Goal: Information Seeking & Learning: Learn about a topic

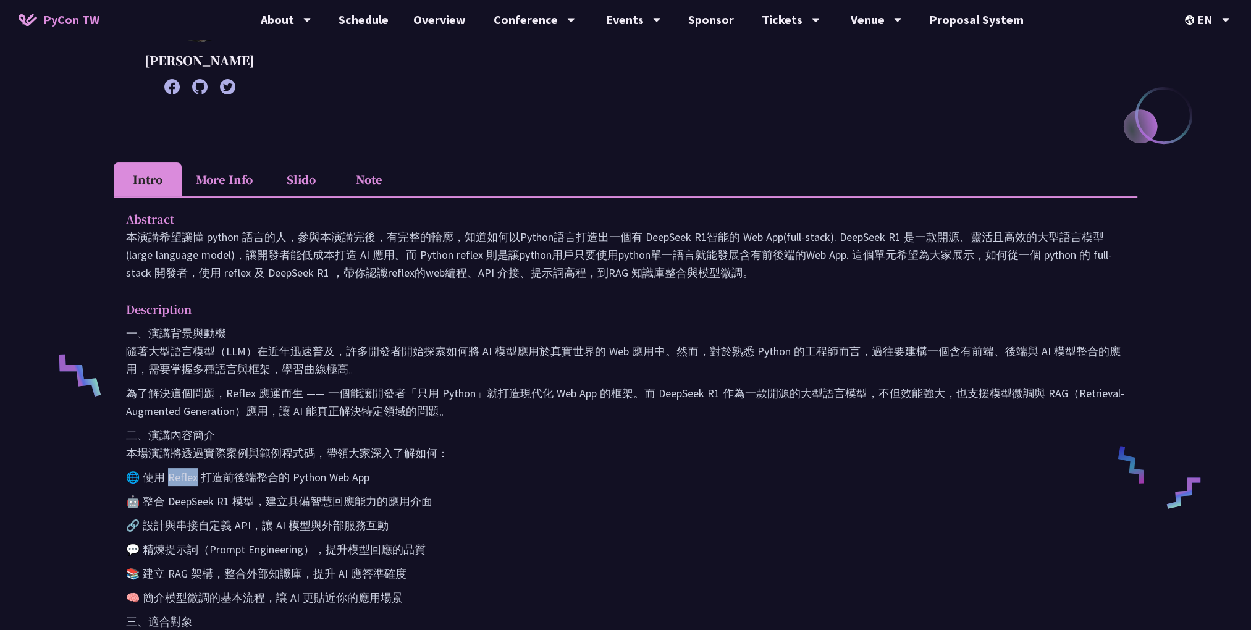
scroll to position [309, 0]
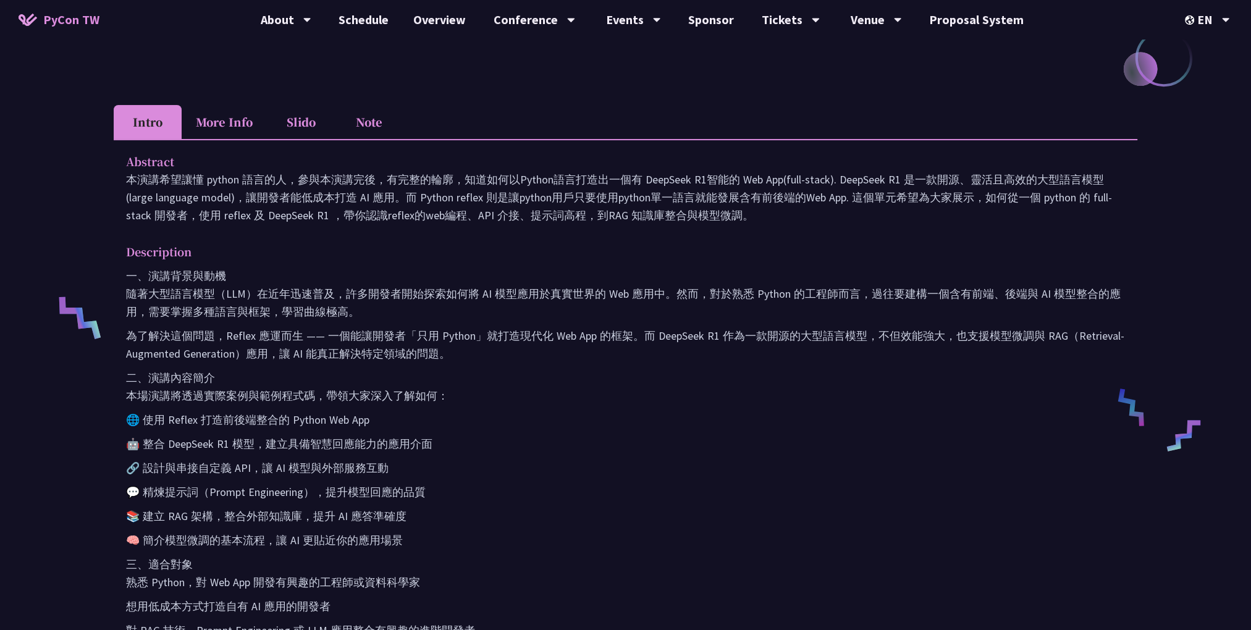
click at [242, 128] on li "More Info" at bounding box center [224, 122] width 85 height 34
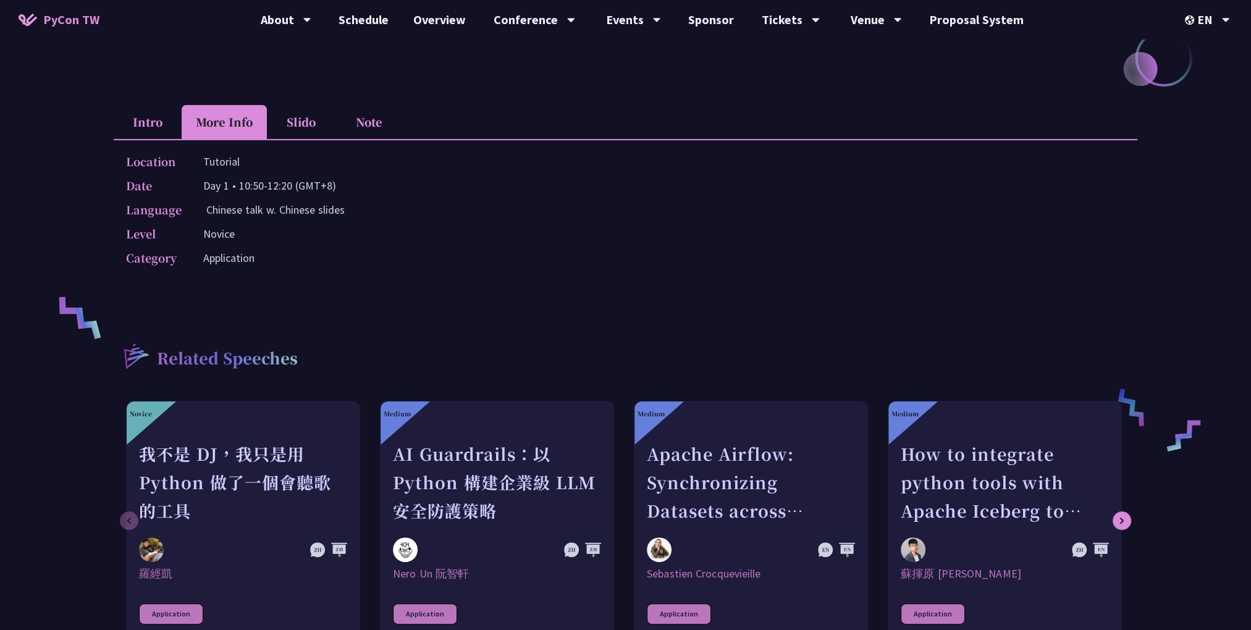
drag, startPoint x: 292, startPoint y: 127, endPoint x: 317, endPoint y: 130, distance: 26.1
click at [293, 128] on li "Slido" at bounding box center [301, 122] width 68 height 34
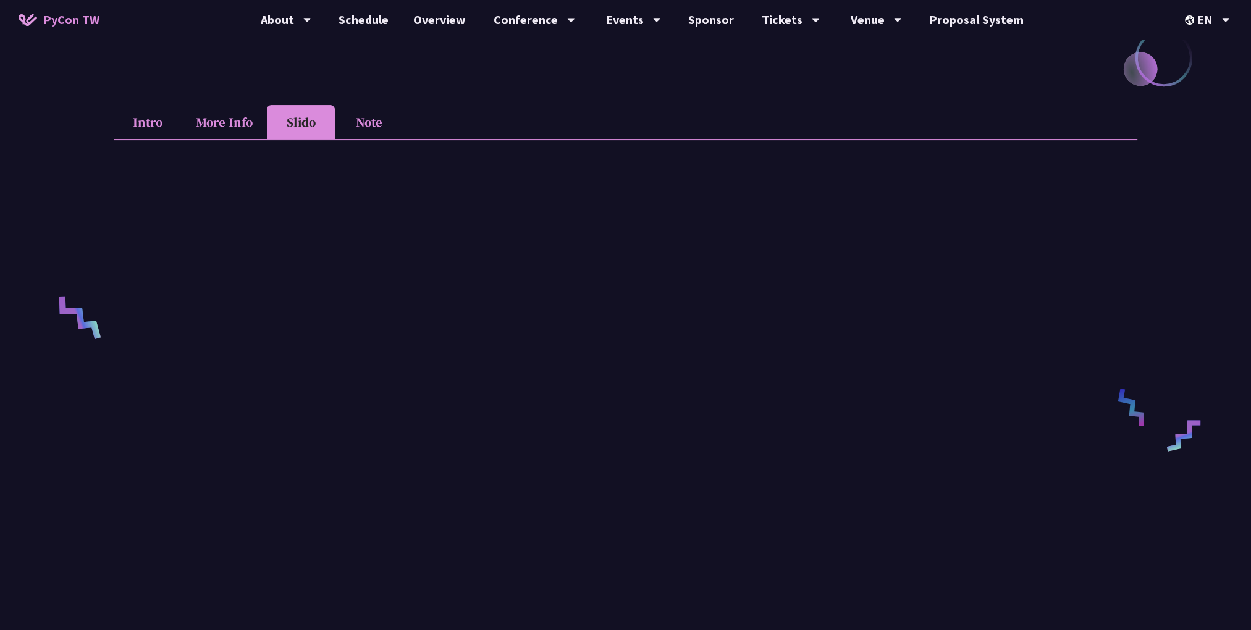
click at [333, 129] on li "Slido" at bounding box center [301, 122] width 68 height 34
click at [355, 130] on li "Note" at bounding box center [369, 122] width 68 height 34
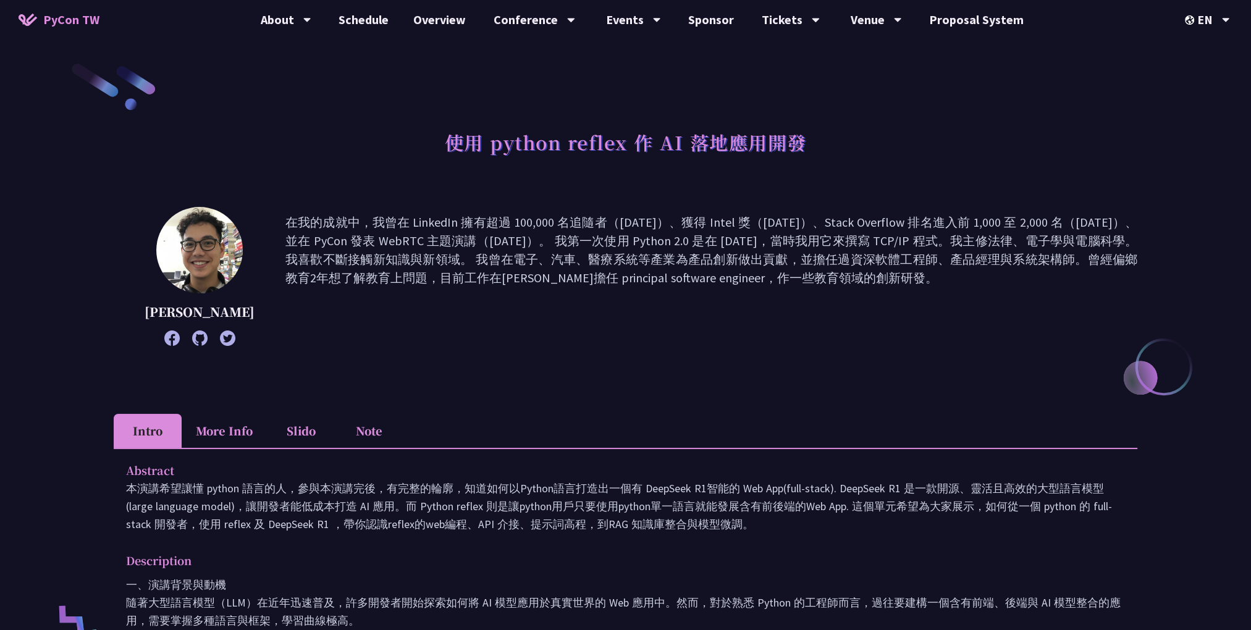
click at [659, 131] on h1 "使用 python reflex 作 AI 落地應用開發" at bounding box center [626, 142] width 362 height 37
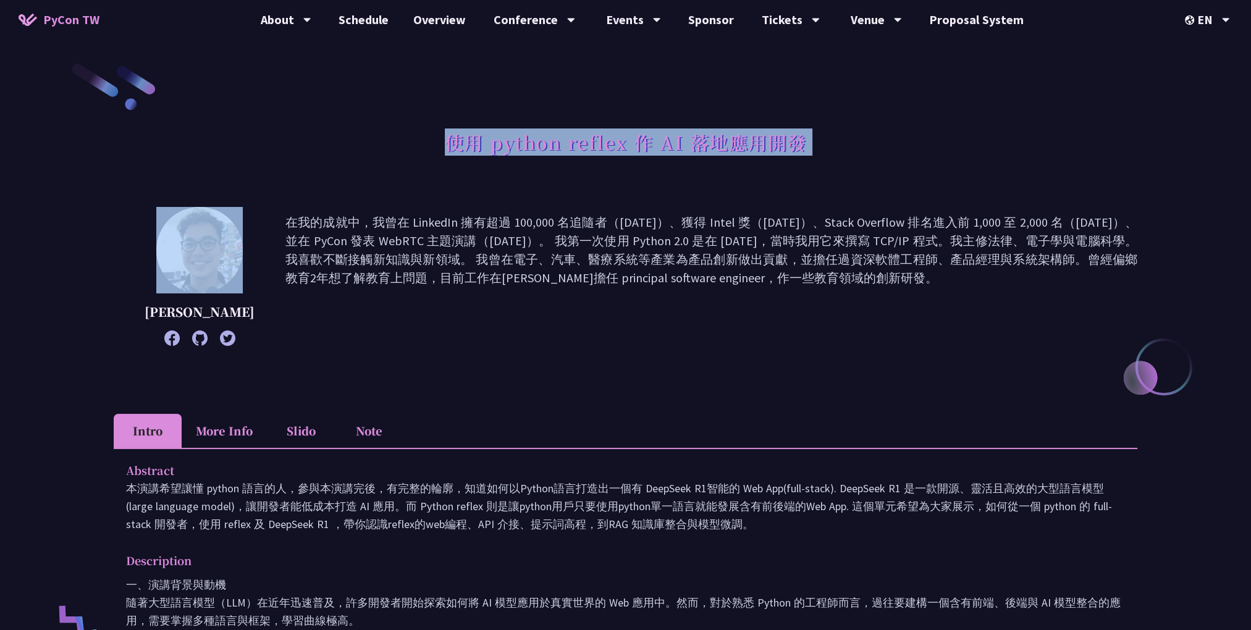
click at [659, 131] on h1 "使用 python reflex 作 AI 落地應用開發" at bounding box center [626, 142] width 362 height 37
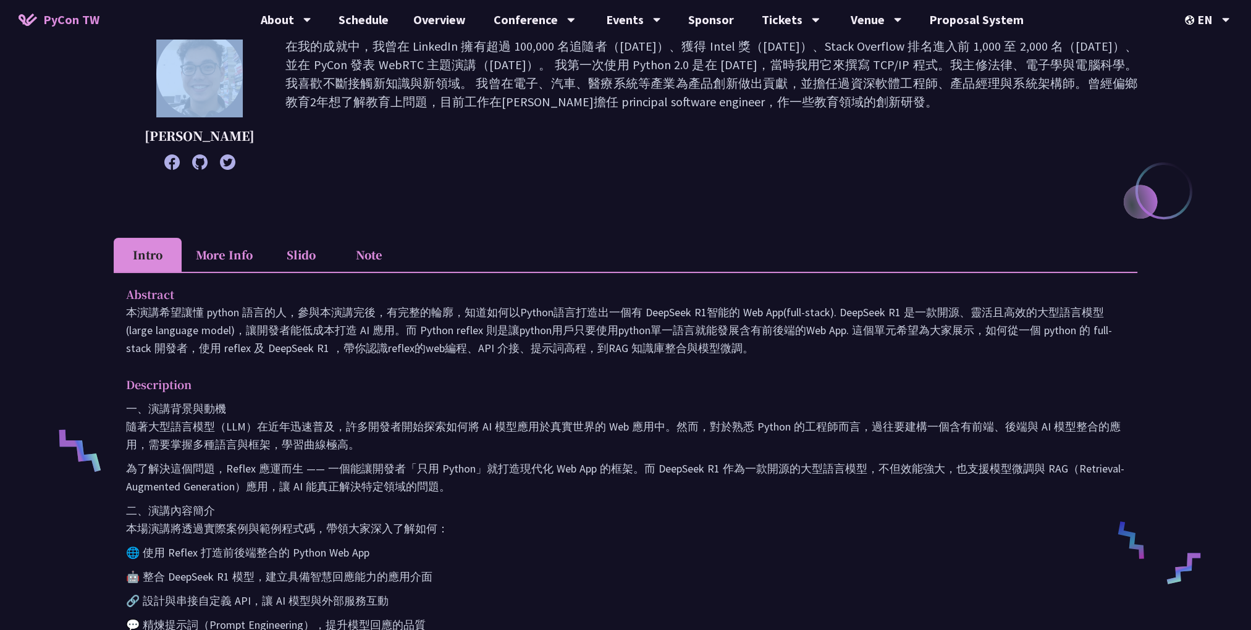
scroll to position [148, 0]
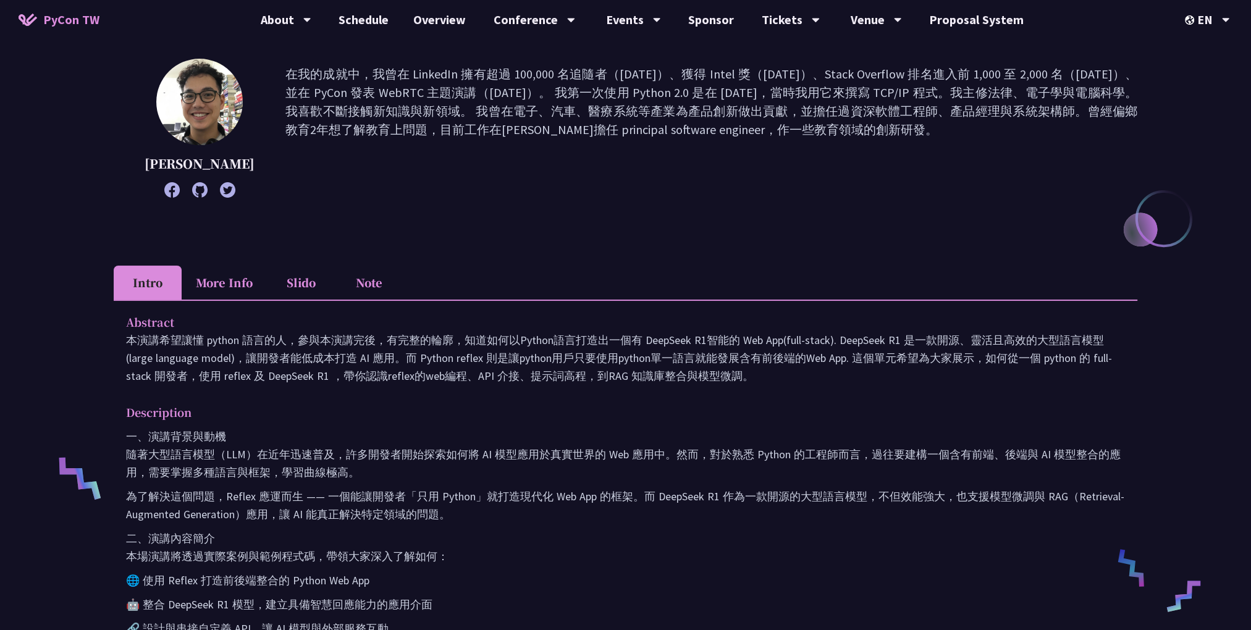
click at [622, 248] on div "使用 python reflex 作 AI 落地應用開發 [PERSON_NAME] 在我的成就中，我曾在 LinkedIn 擁有超過 100,000 名追隨…" at bounding box center [626, 630] width 1024 height 1432
